Goal: Task Accomplishment & Management: Use online tool/utility

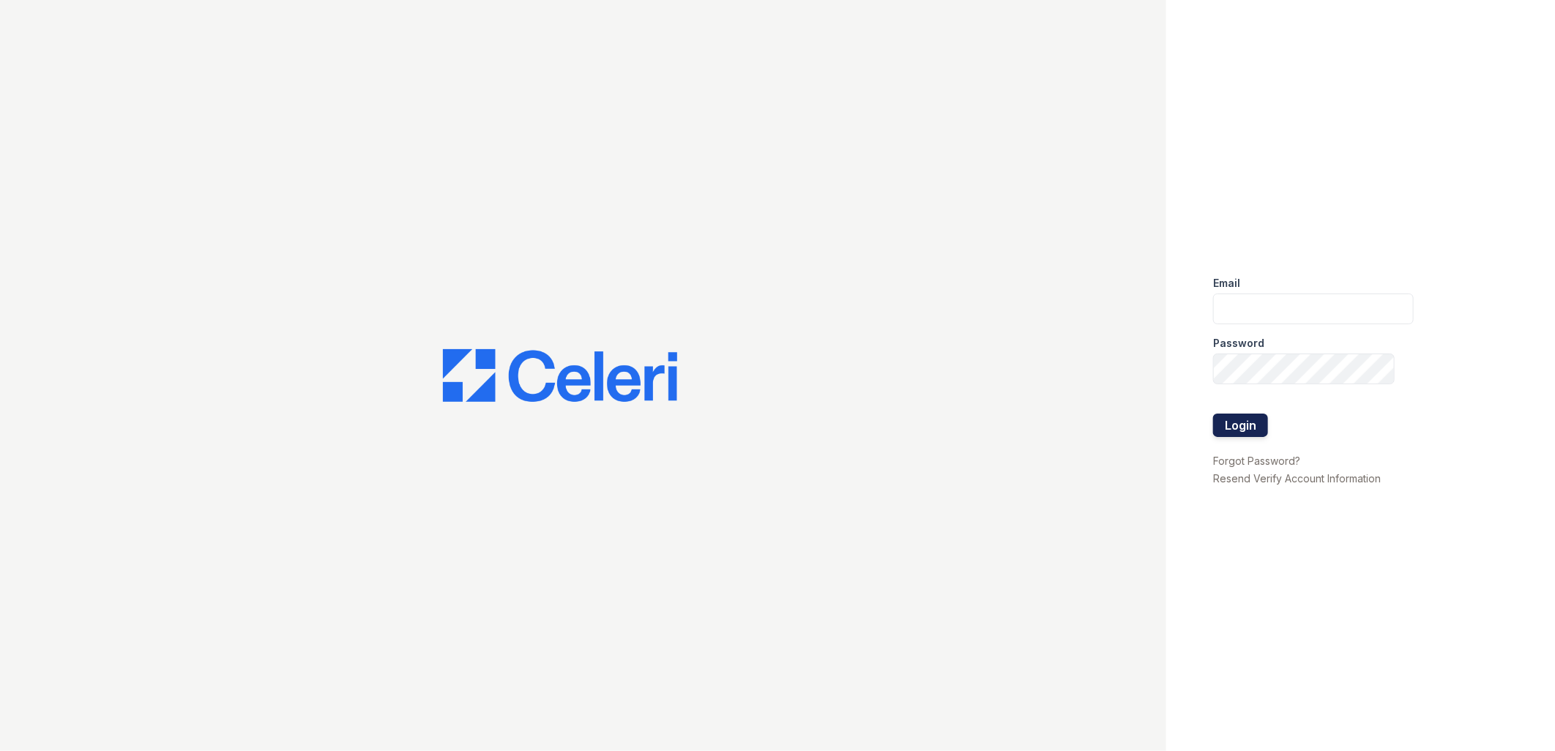
type input "tdeltoro@trinity-pm.com"
click at [1246, 414] on button "Login" at bounding box center [1240, 425] width 55 height 23
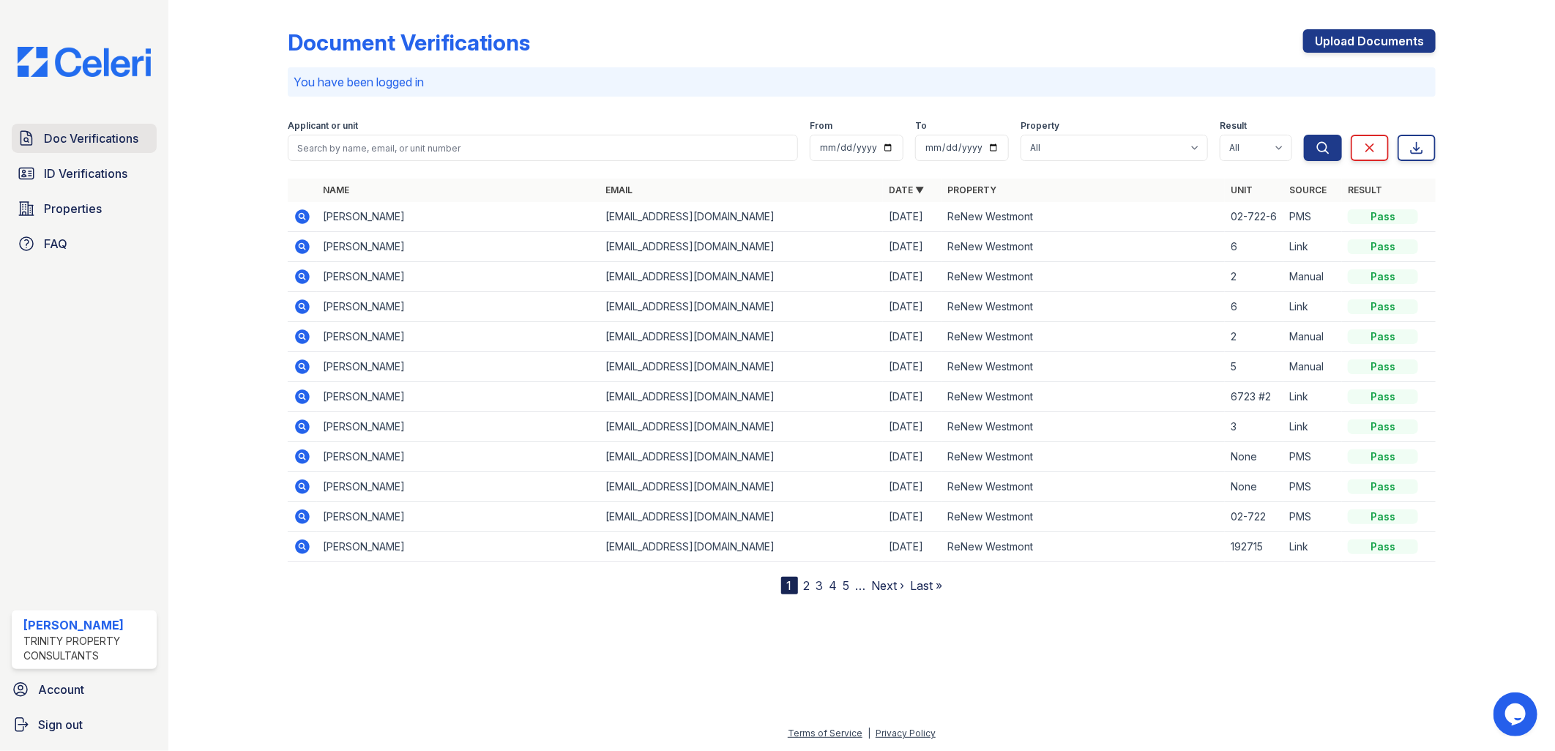
click at [67, 143] on span "Doc Verifications" at bounding box center [91, 139] width 94 height 18
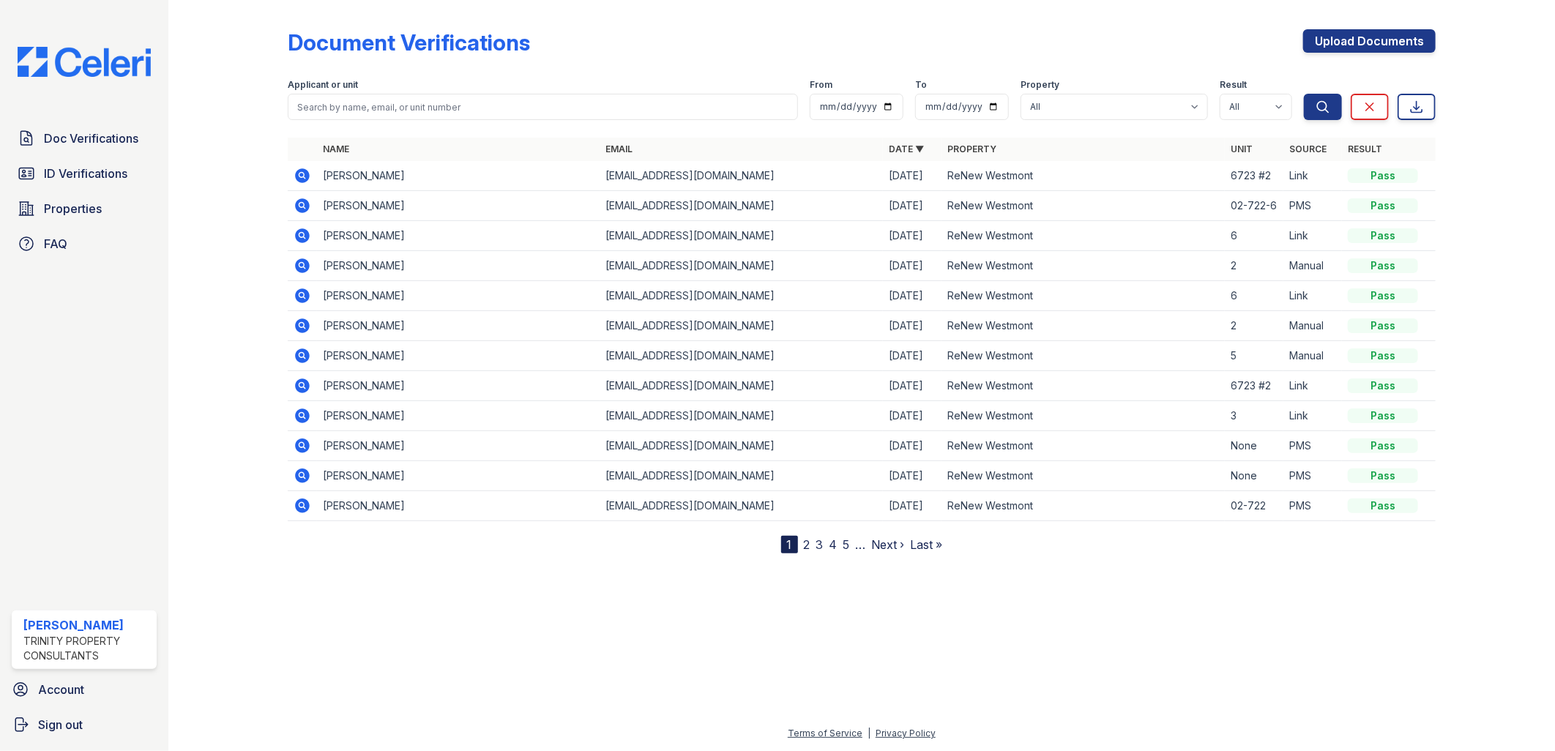
click at [302, 176] on icon at bounding box center [303, 176] width 18 height 18
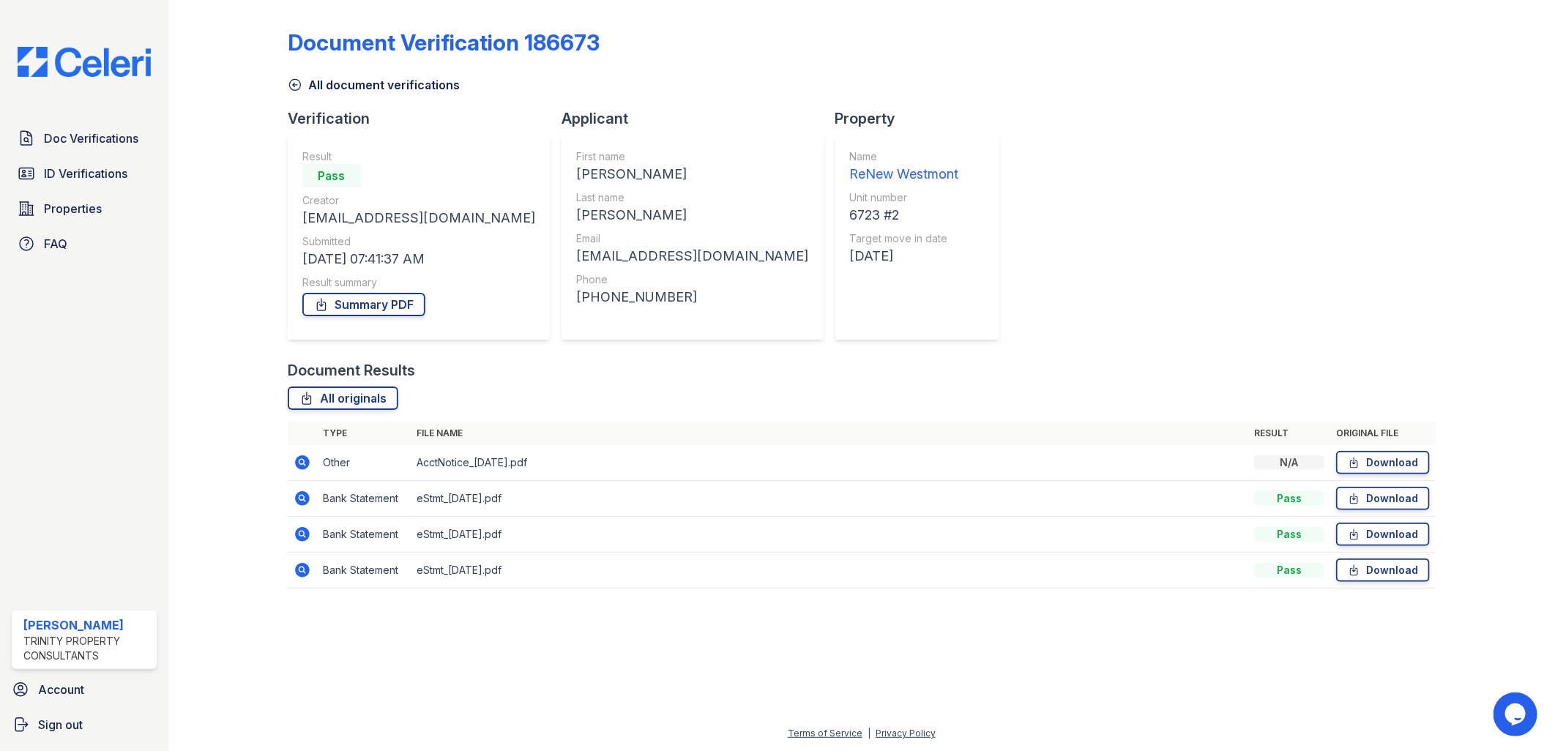
click at [299, 462] on icon at bounding box center [303, 463] width 18 height 18
click at [1096, 287] on div "Document Verification 186673 All document verifications Verification Result Pas…" at bounding box center [862, 304] width 1148 height 597
click at [307, 466] on icon at bounding box center [302, 462] width 15 height 15
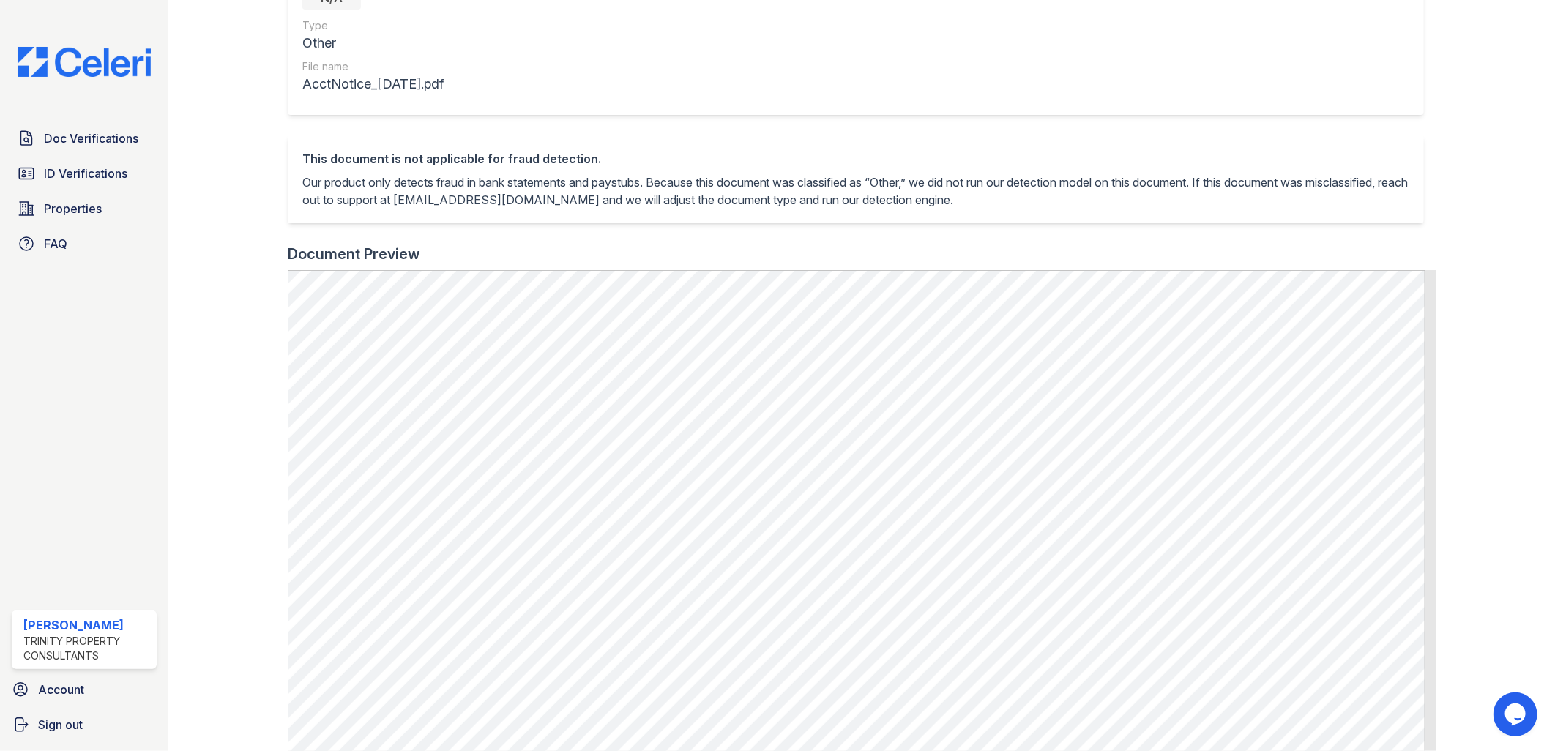
scroll to position [162, 0]
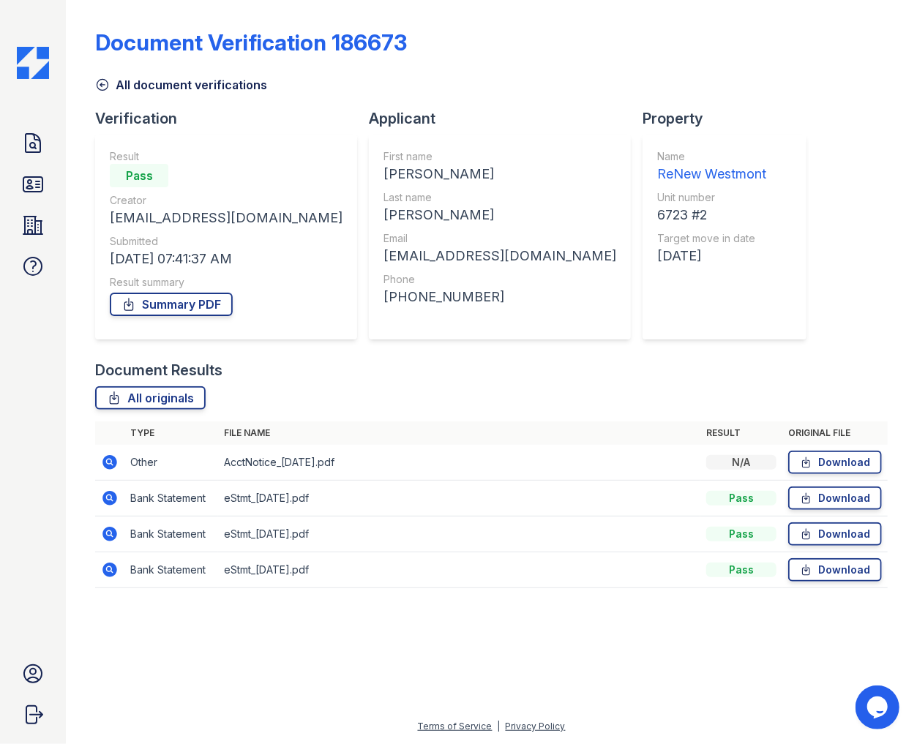
click at [108, 498] on icon at bounding box center [109, 498] width 4 height 4
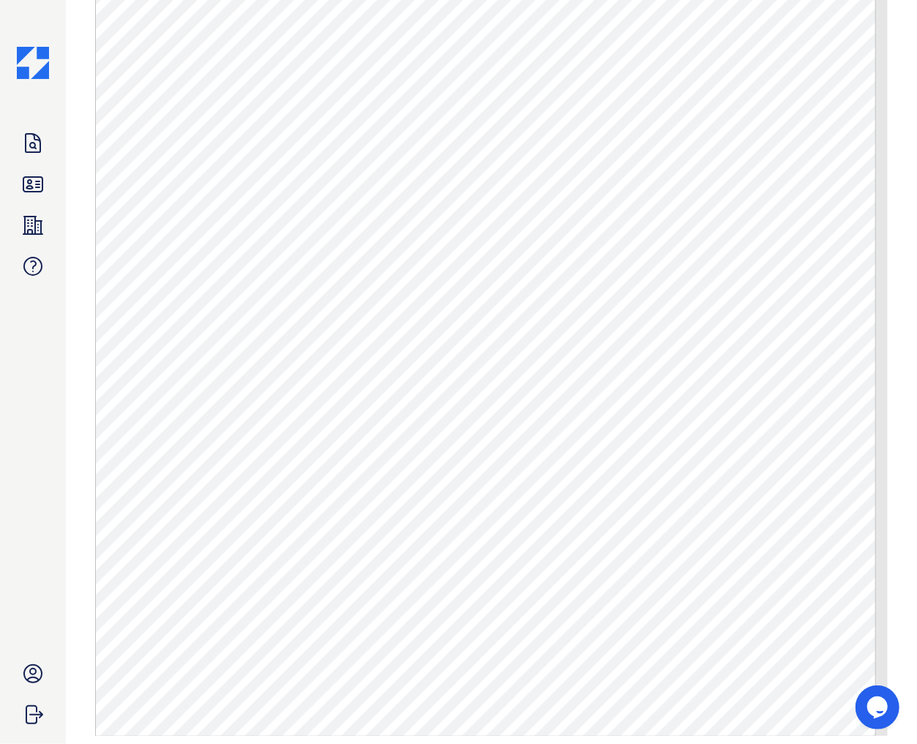
scroll to position [650, 0]
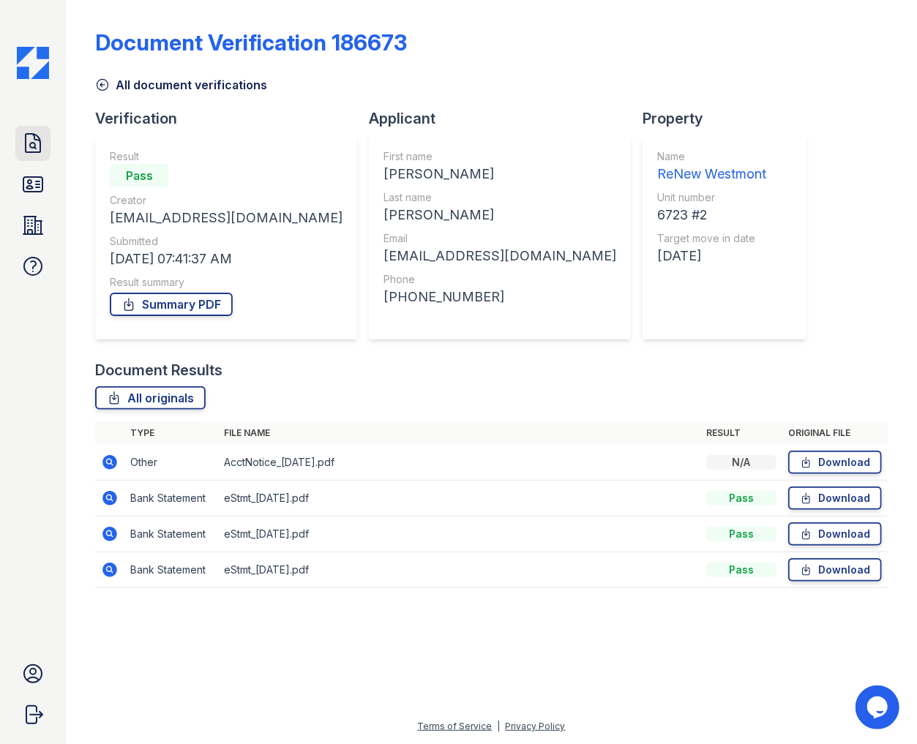
drag, startPoint x: 16, startPoint y: 132, endPoint x: 27, endPoint y: 130, distance: 11.2
click at [16, 132] on link "Doc Verifications" at bounding box center [32, 143] width 35 height 35
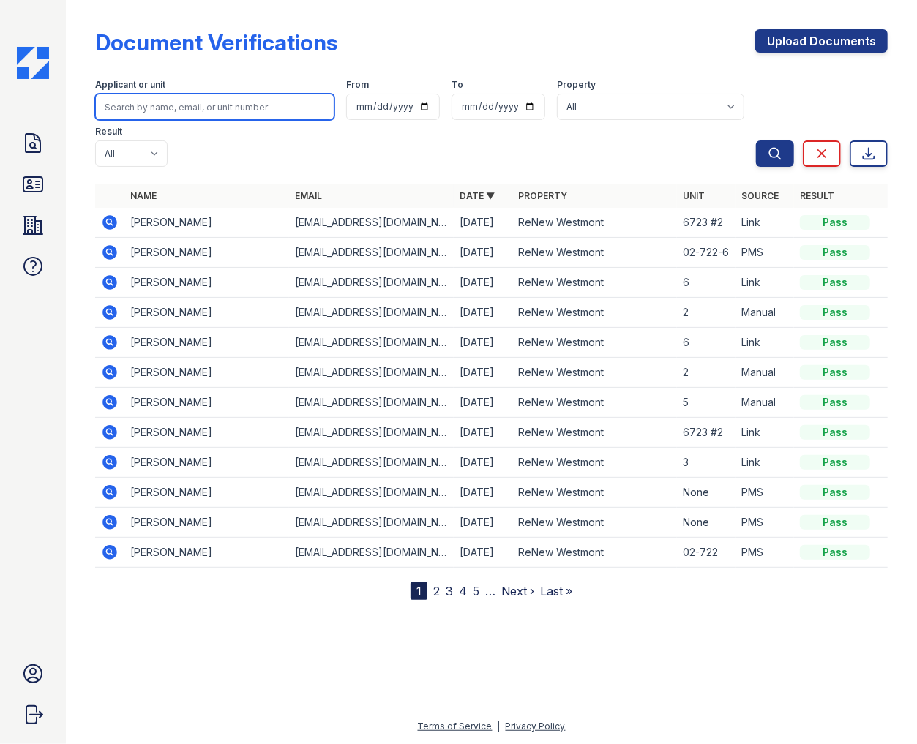
click at [179, 97] on input "search" at bounding box center [214, 107] width 239 height 26
type input "ahmad"
click at [756, 141] on button "Search" at bounding box center [775, 154] width 38 height 26
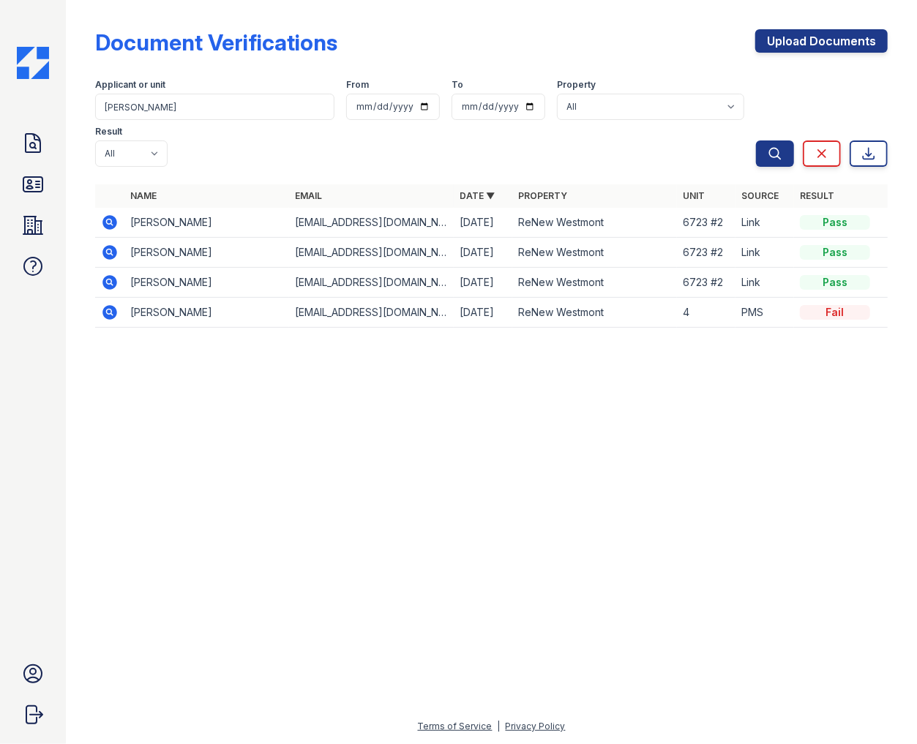
click at [111, 244] on icon at bounding box center [110, 253] width 18 height 18
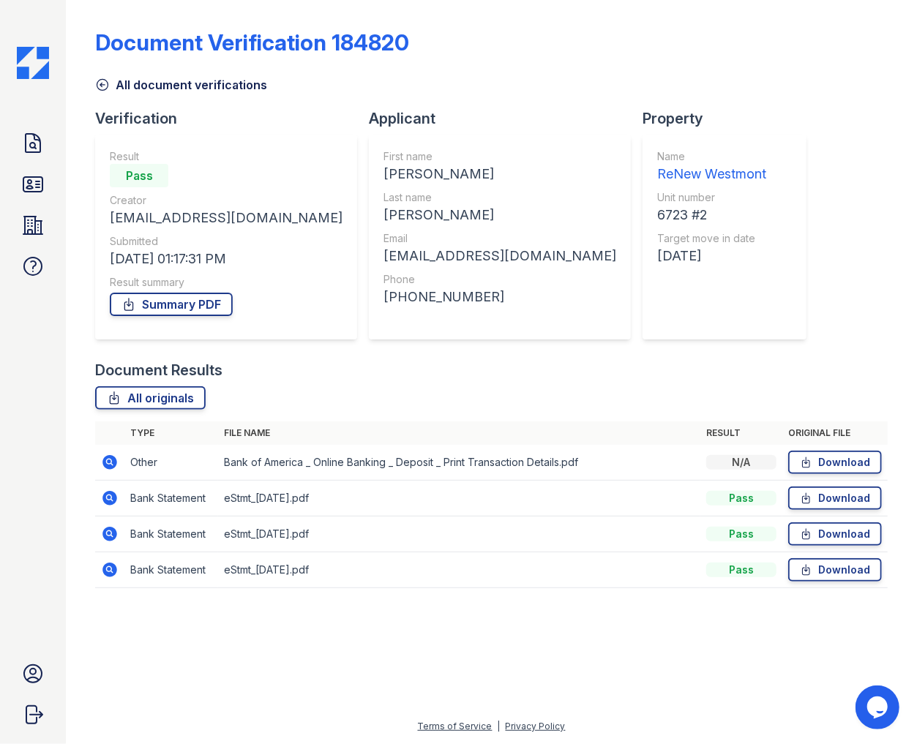
click at [108, 459] on icon at bounding box center [110, 463] width 18 height 18
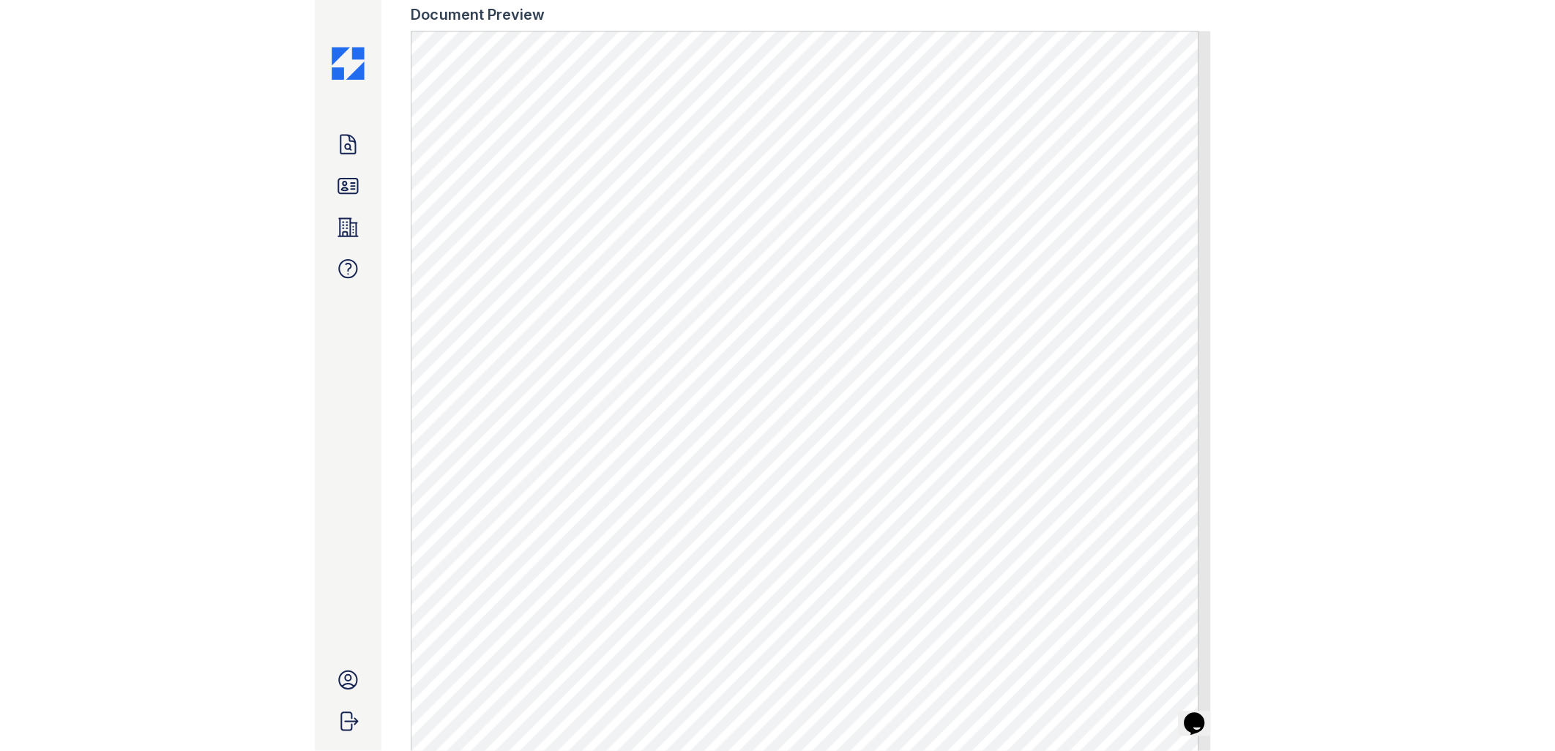
scroll to position [244, 0]
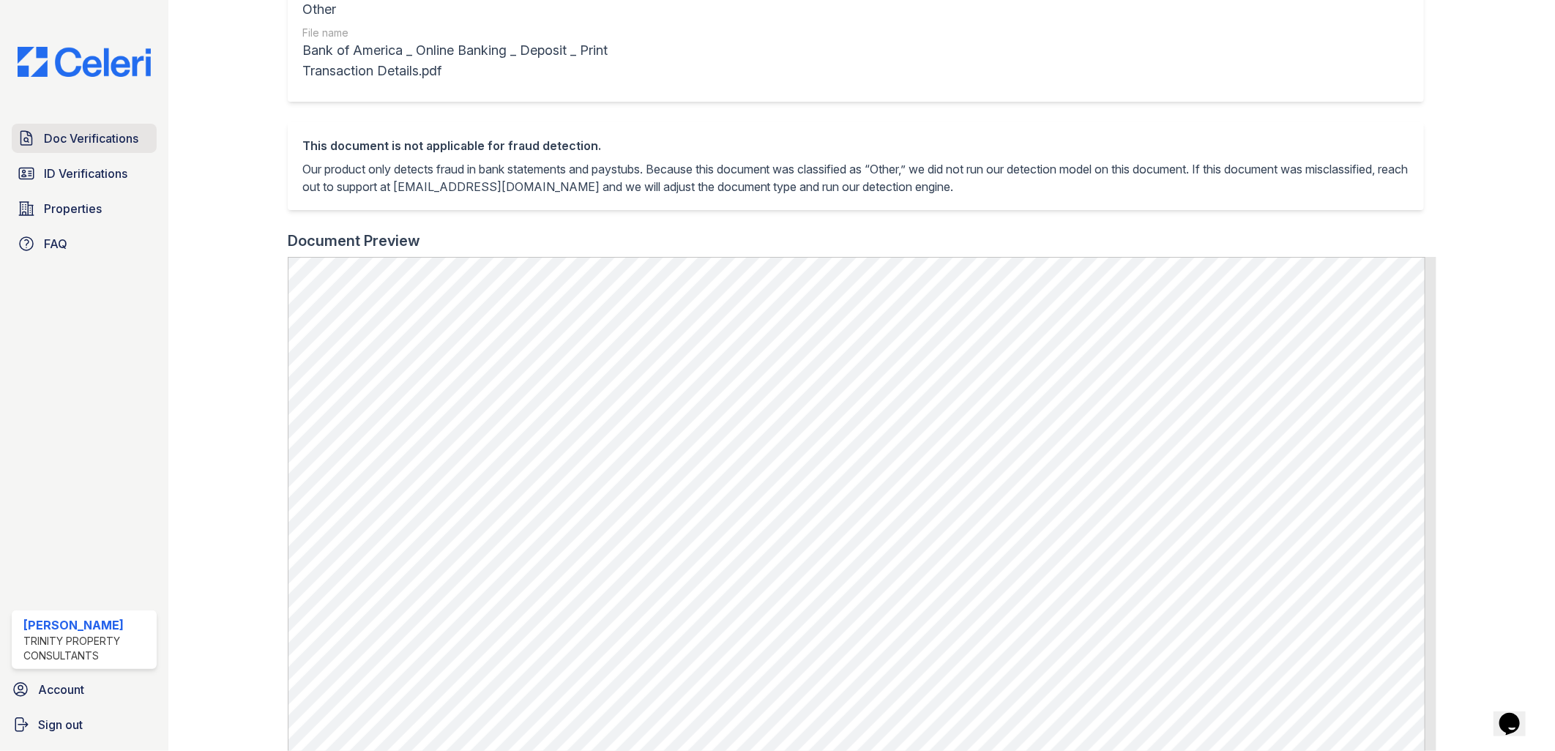
click at [51, 149] on link "Doc Verifications" at bounding box center [84, 138] width 145 height 29
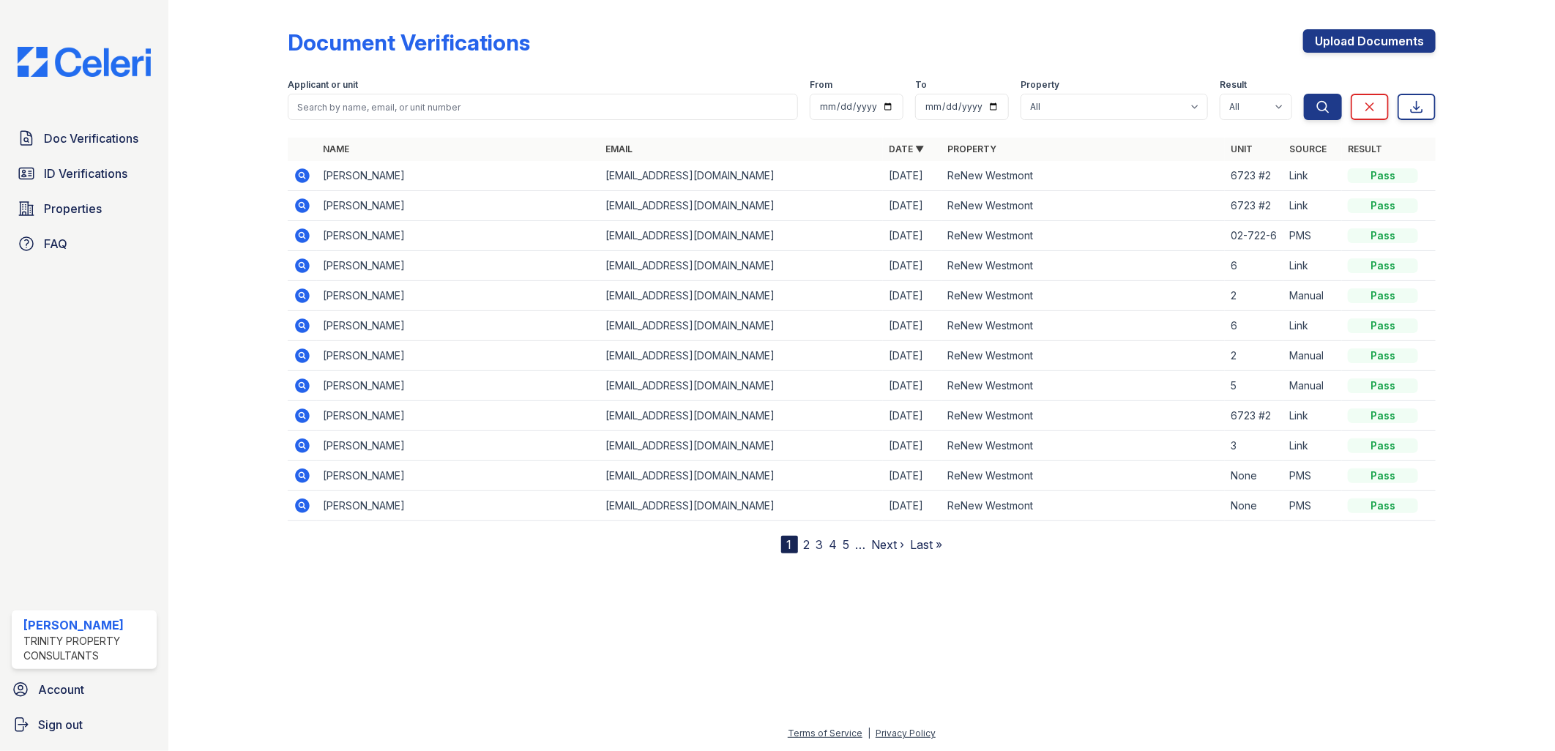
click at [300, 168] on icon at bounding box center [303, 176] width 18 height 18
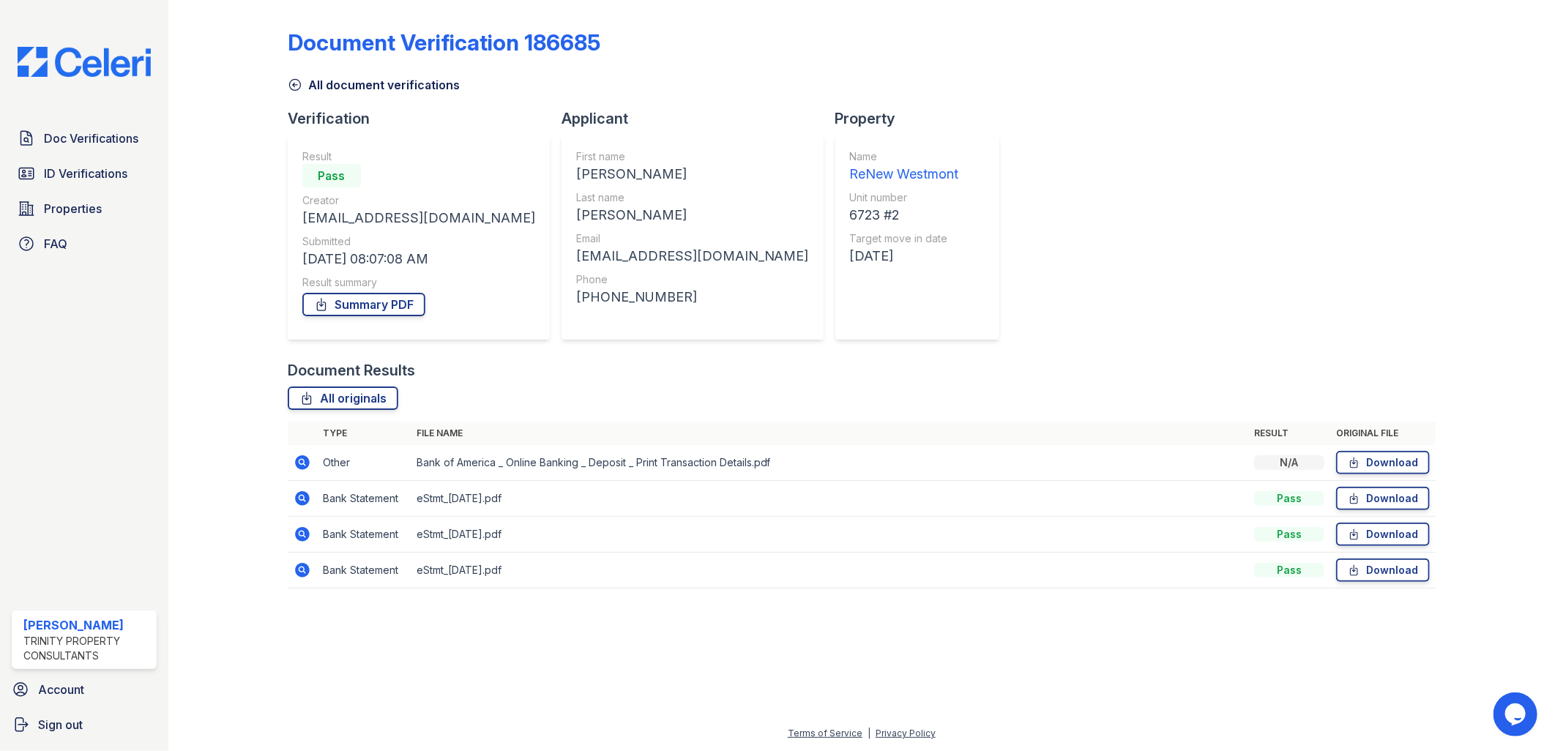
click at [295, 457] on icon at bounding box center [303, 463] width 18 height 18
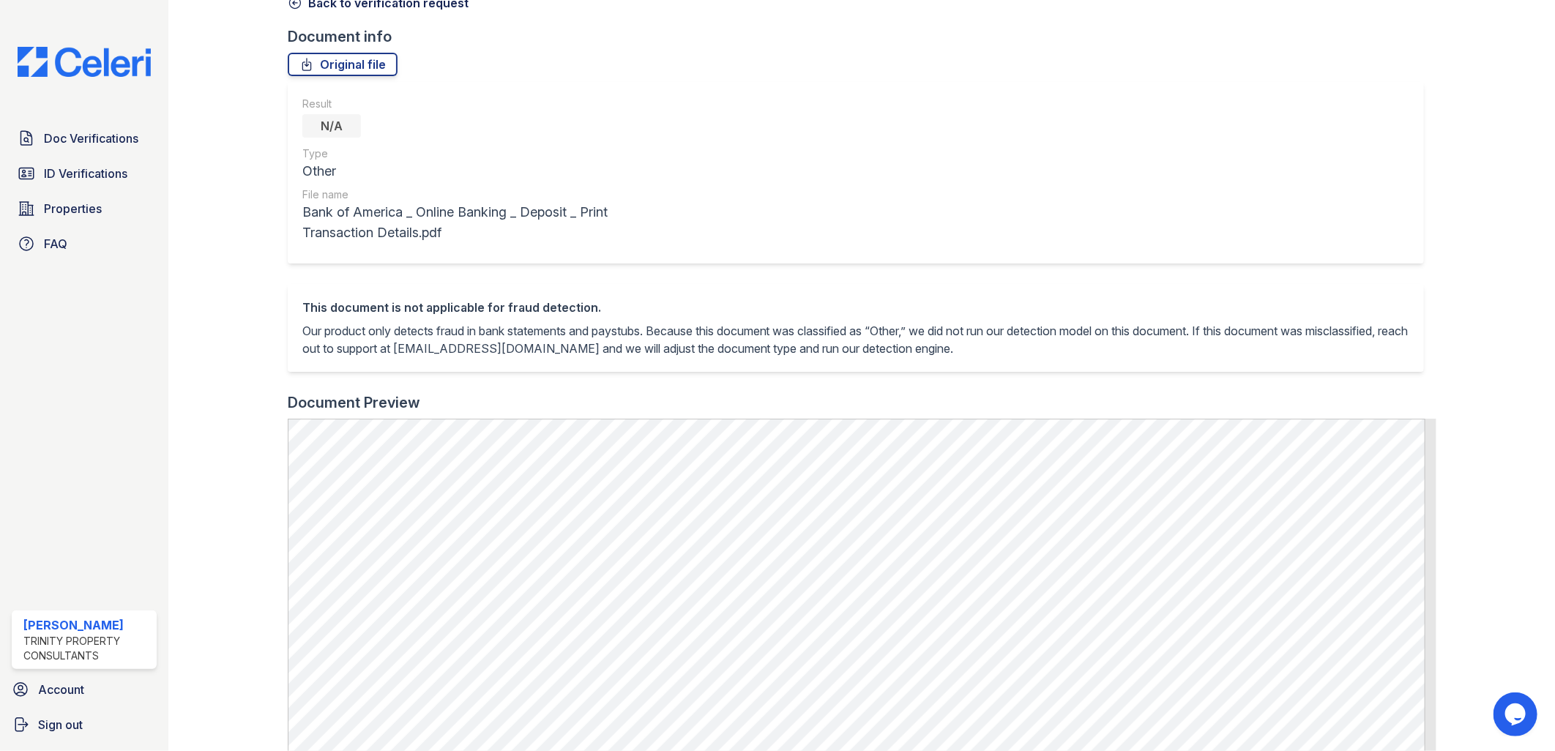
scroll to position [81, 0]
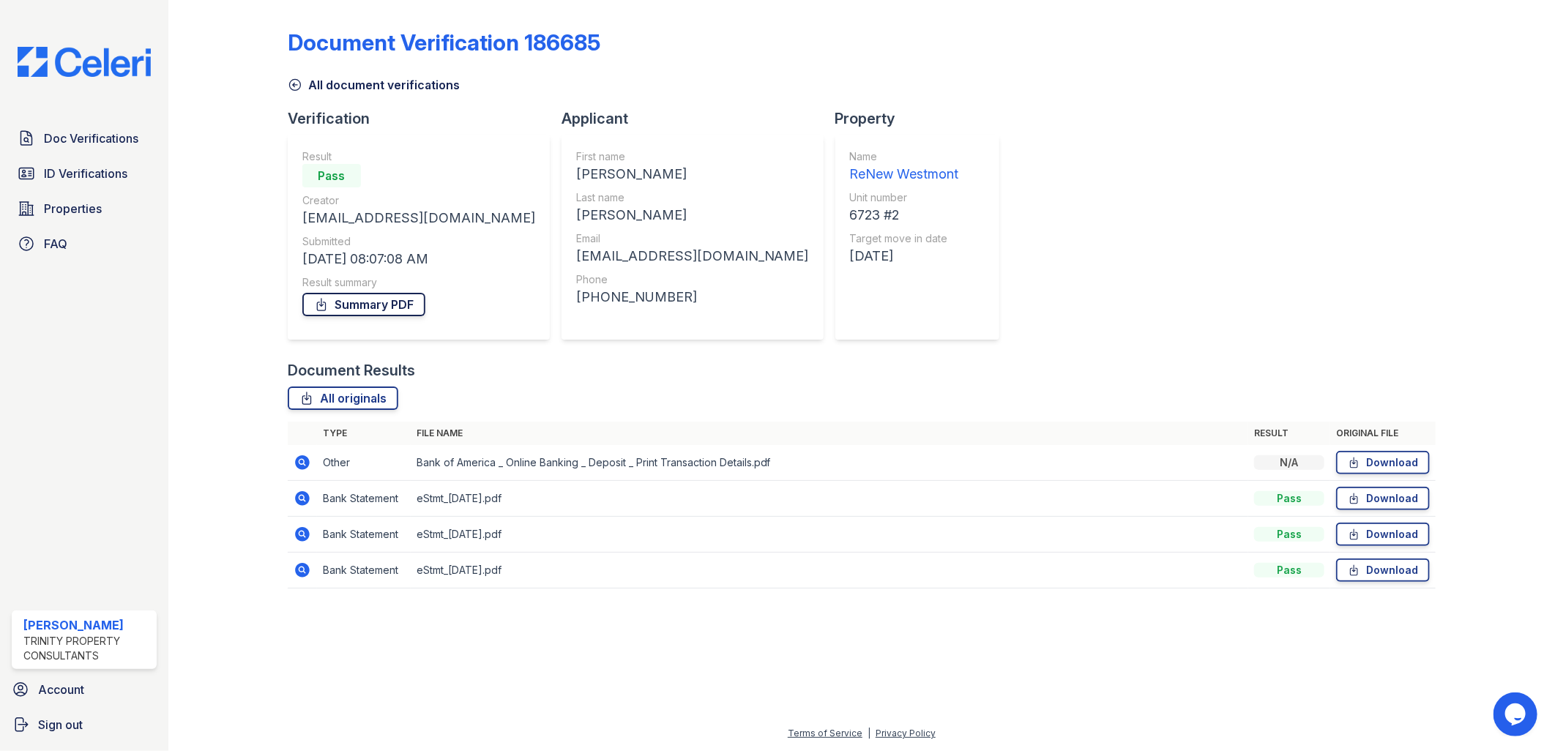
click at [383, 301] on link "Summary PDF" at bounding box center [363, 304] width 123 height 23
click at [305, 461] on icon at bounding box center [302, 462] width 15 height 15
